Goal: Task Accomplishment & Management: Use online tool/utility

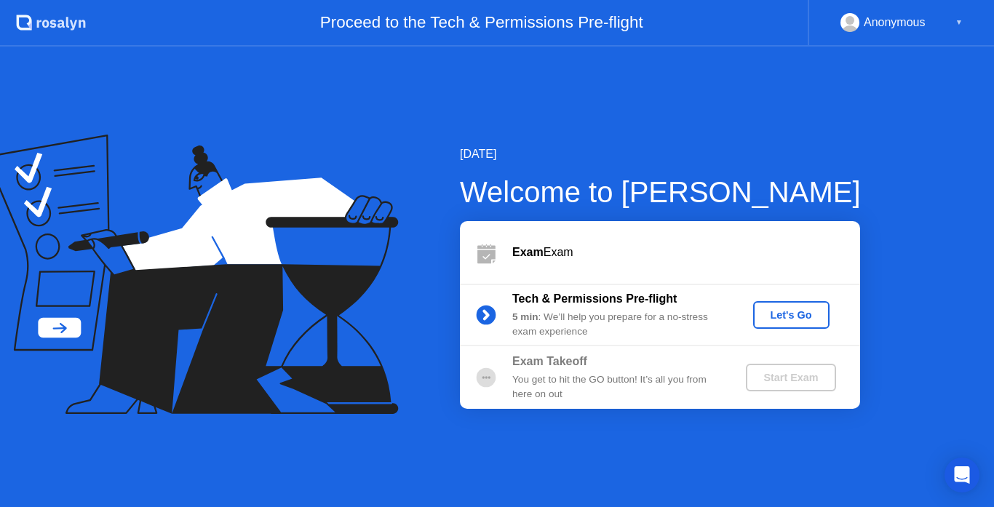
click at [772, 320] on div "Let's Go" at bounding box center [791, 315] width 65 height 12
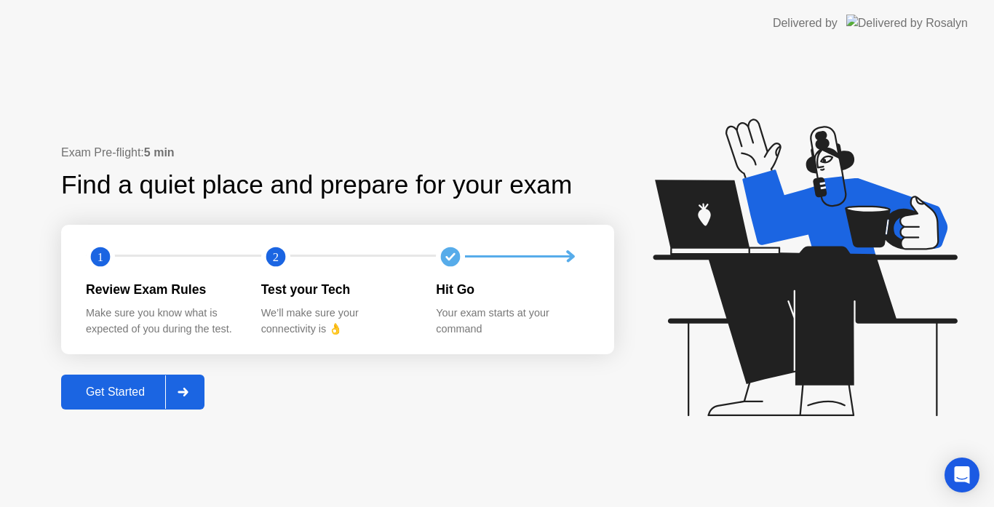
click at [112, 389] on div "Get Started" at bounding box center [116, 392] width 100 height 13
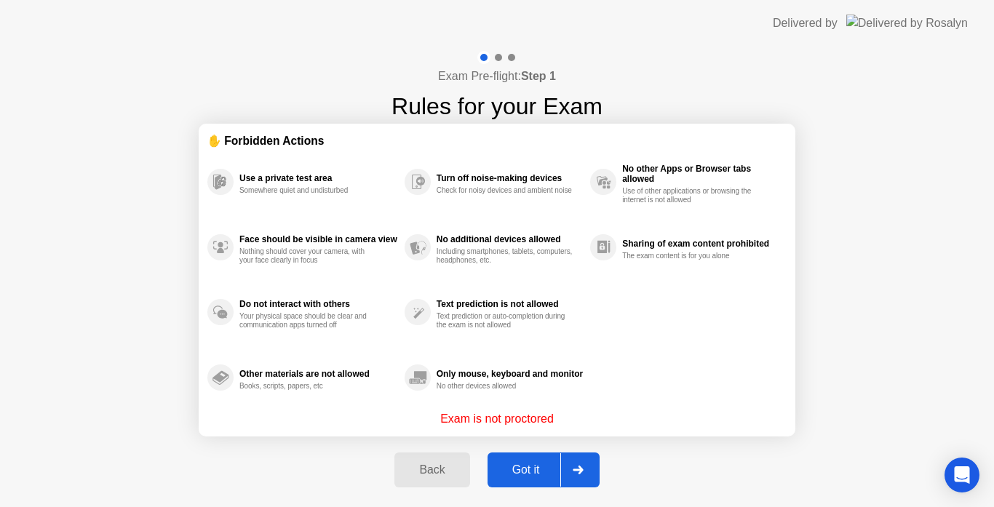
click at [518, 467] on div "Got it" at bounding box center [526, 470] width 68 height 13
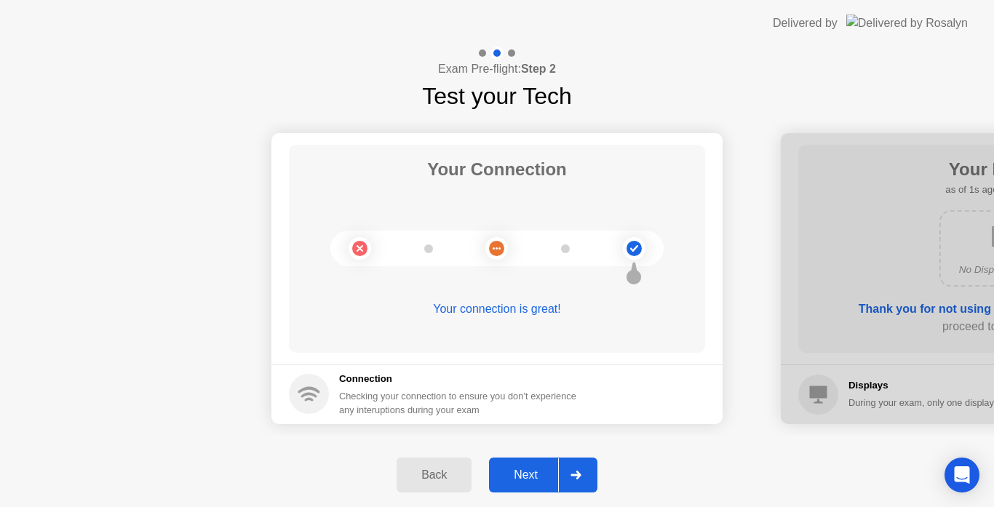
click at [526, 470] on div "Next" at bounding box center [526, 475] width 65 height 13
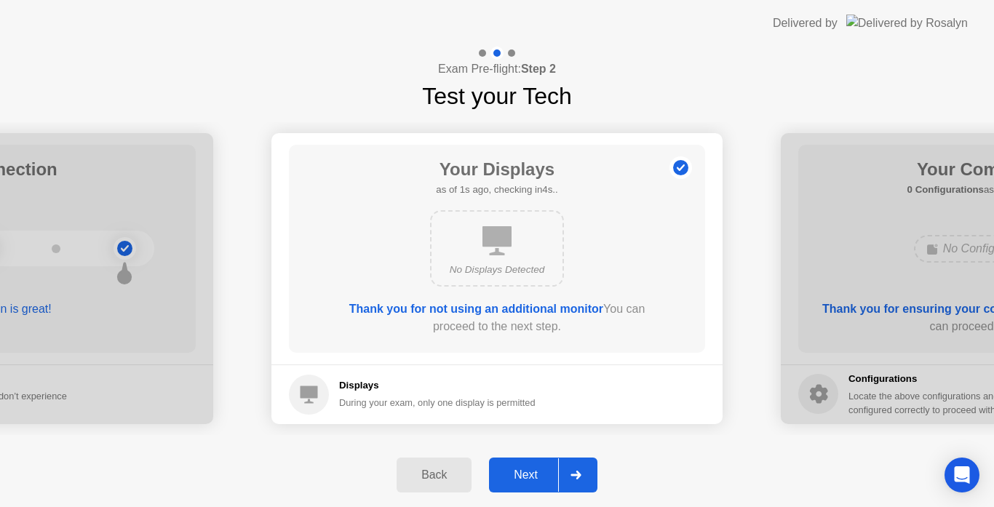
click at [530, 471] on div "Next" at bounding box center [526, 475] width 65 height 13
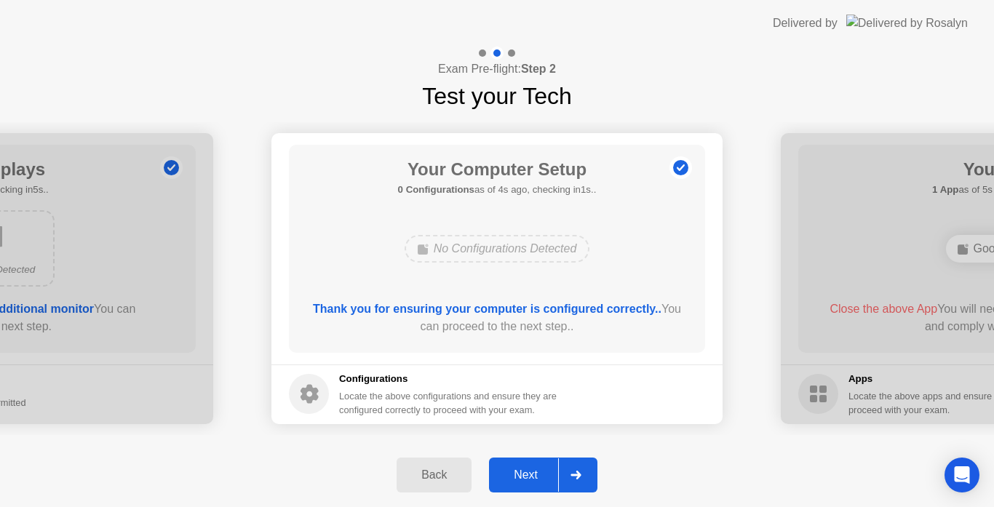
click at [523, 469] on div "Next" at bounding box center [526, 475] width 65 height 13
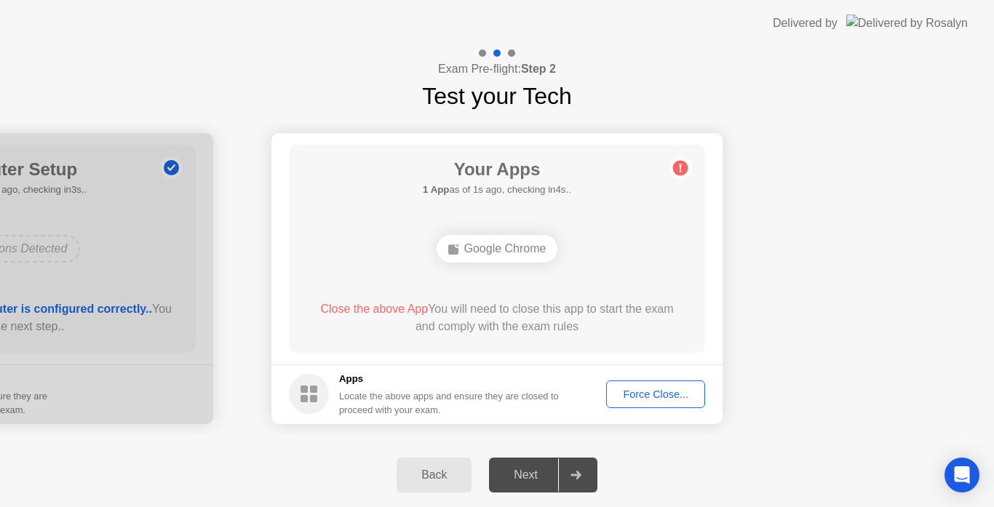
click at [618, 390] on div "Force Close..." at bounding box center [656, 395] width 89 height 12
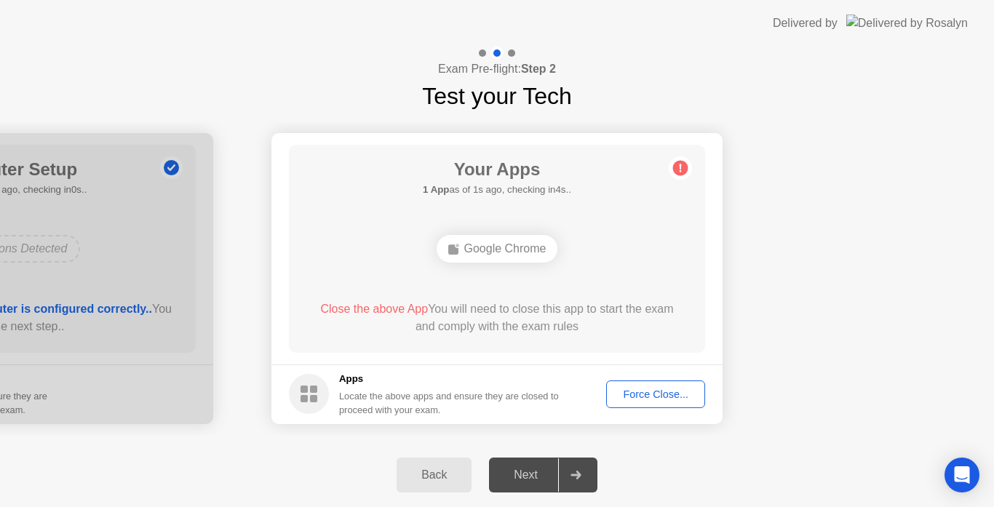
click at [349, 73] on div "Exam Pre-flight: Step 2 Test your Tech" at bounding box center [497, 80] width 994 height 67
click at [564, 310] on div "Close the above App You will need to close this app to start the exam and compl…" at bounding box center [497, 318] width 375 height 35
click at [631, 395] on div "Force Close..." at bounding box center [656, 395] width 89 height 12
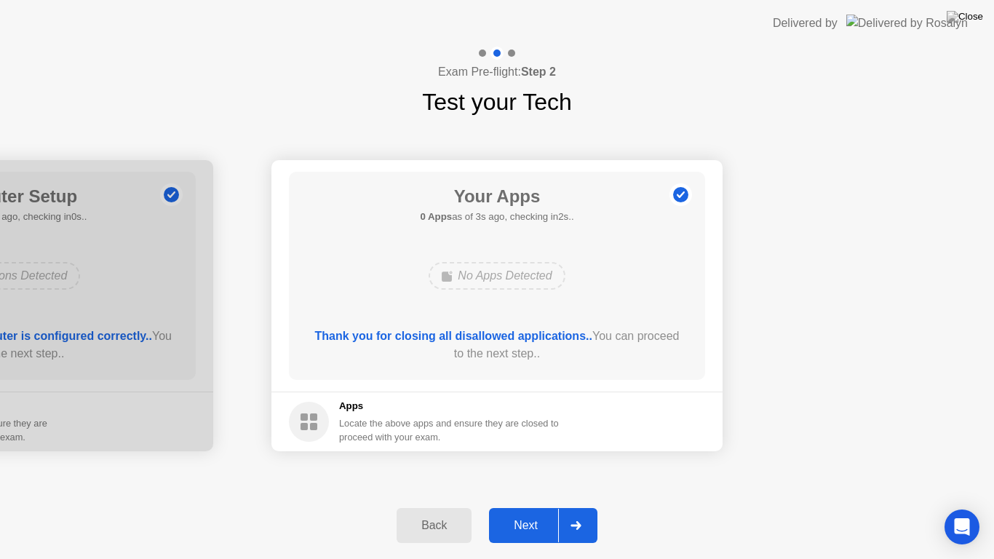
click at [535, 507] on div "Next" at bounding box center [526, 525] width 65 height 13
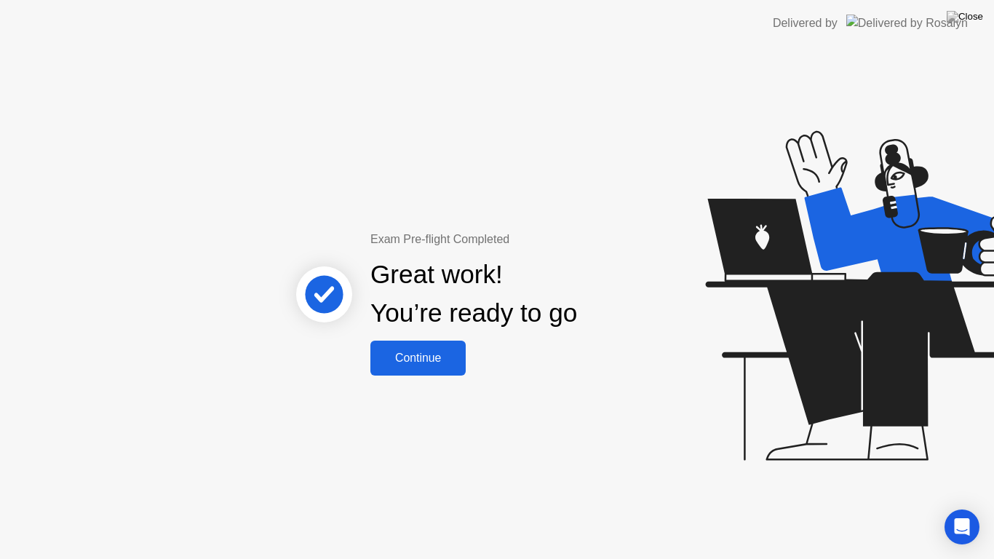
click at [416, 352] on div "Continue" at bounding box center [418, 358] width 87 height 13
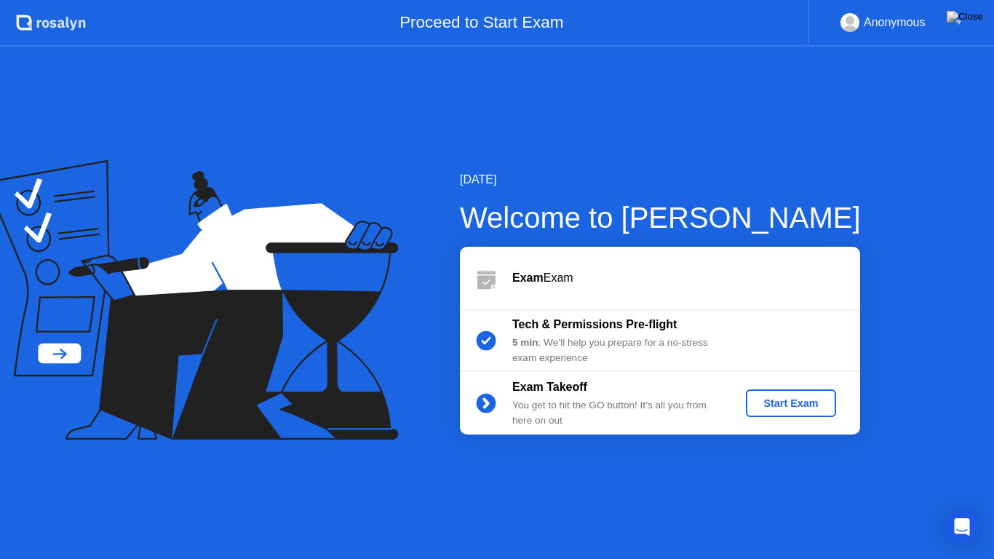
click at [754, 400] on div "Start Exam" at bounding box center [791, 403] width 78 height 12
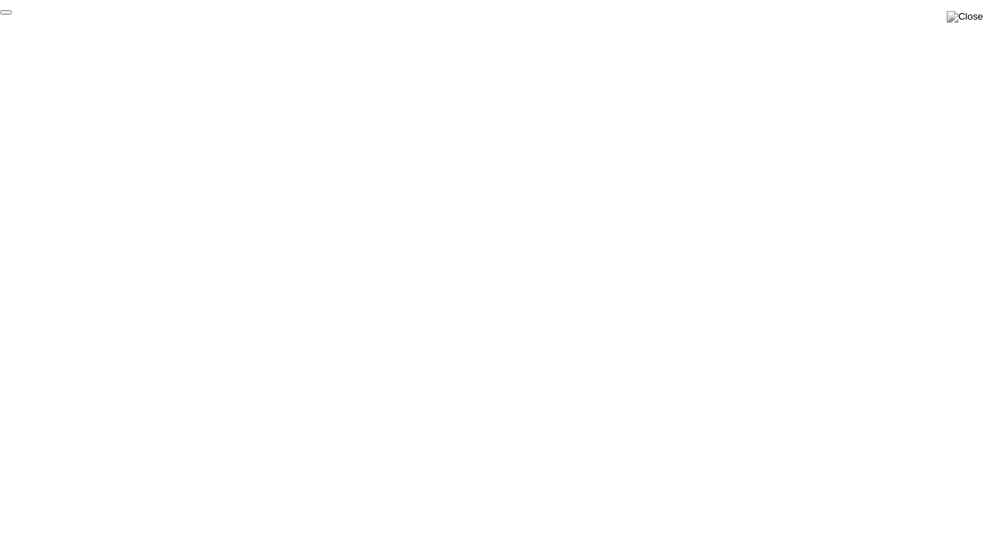
click div "End Proctoring Session"
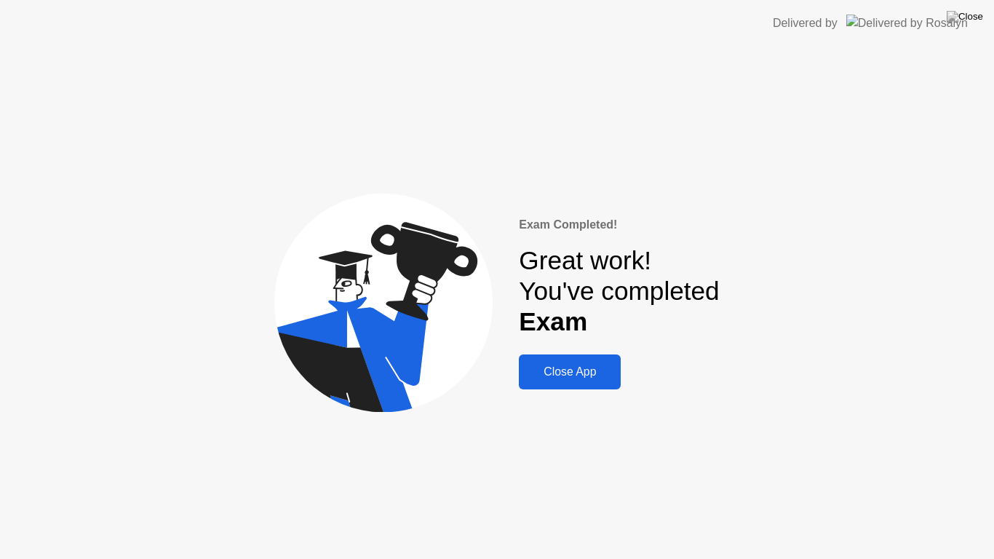
drag, startPoint x: 4, startPoint y: 98, endPoint x: 448, endPoint y: 347, distance: 510.1
click at [448, 347] on div "Exam Completed! Great work! You've completed Exam Close App" at bounding box center [497, 303] width 994 height 513
drag, startPoint x: 35, startPoint y: 60, endPoint x: 44, endPoint y: 66, distance: 10.7
click at [44, 66] on div "Exam Completed! Great work! You've completed Exam Close App" at bounding box center [497, 303] width 994 height 513
click at [596, 369] on div "Close App" at bounding box center [569, 371] width 93 height 13
